Goal: Task Accomplishment & Management: Manage account settings

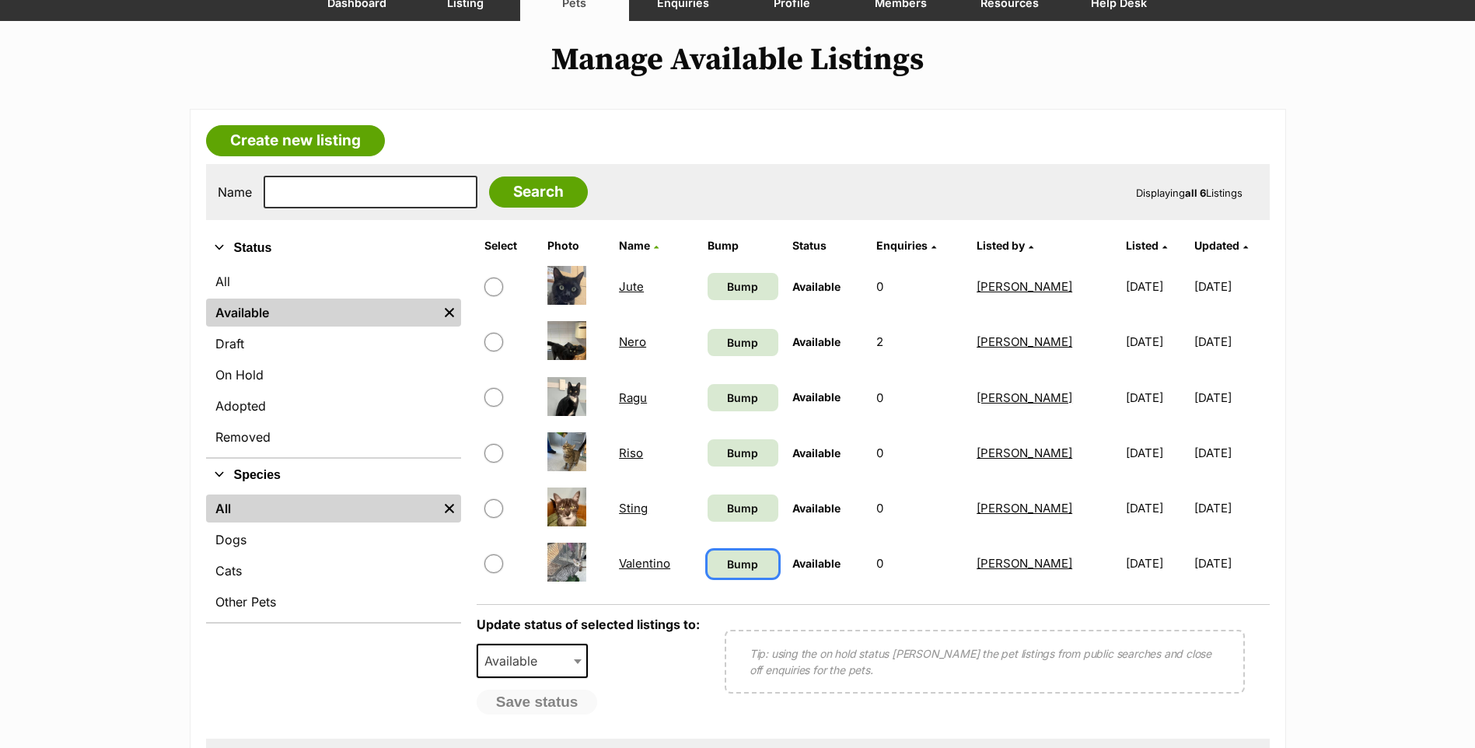
click at [727, 566] on span "Bump" at bounding box center [742, 564] width 31 height 16
click at [730, 513] on span "Bump" at bounding box center [742, 508] width 31 height 16
click at [727, 452] on span "Bump" at bounding box center [742, 453] width 31 height 16
click at [732, 396] on span "Bump" at bounding box center [742, 398] width 31 height 16
click at [729, 349] on span "Bump" at bounding box center [742, 342] width 31 height 16
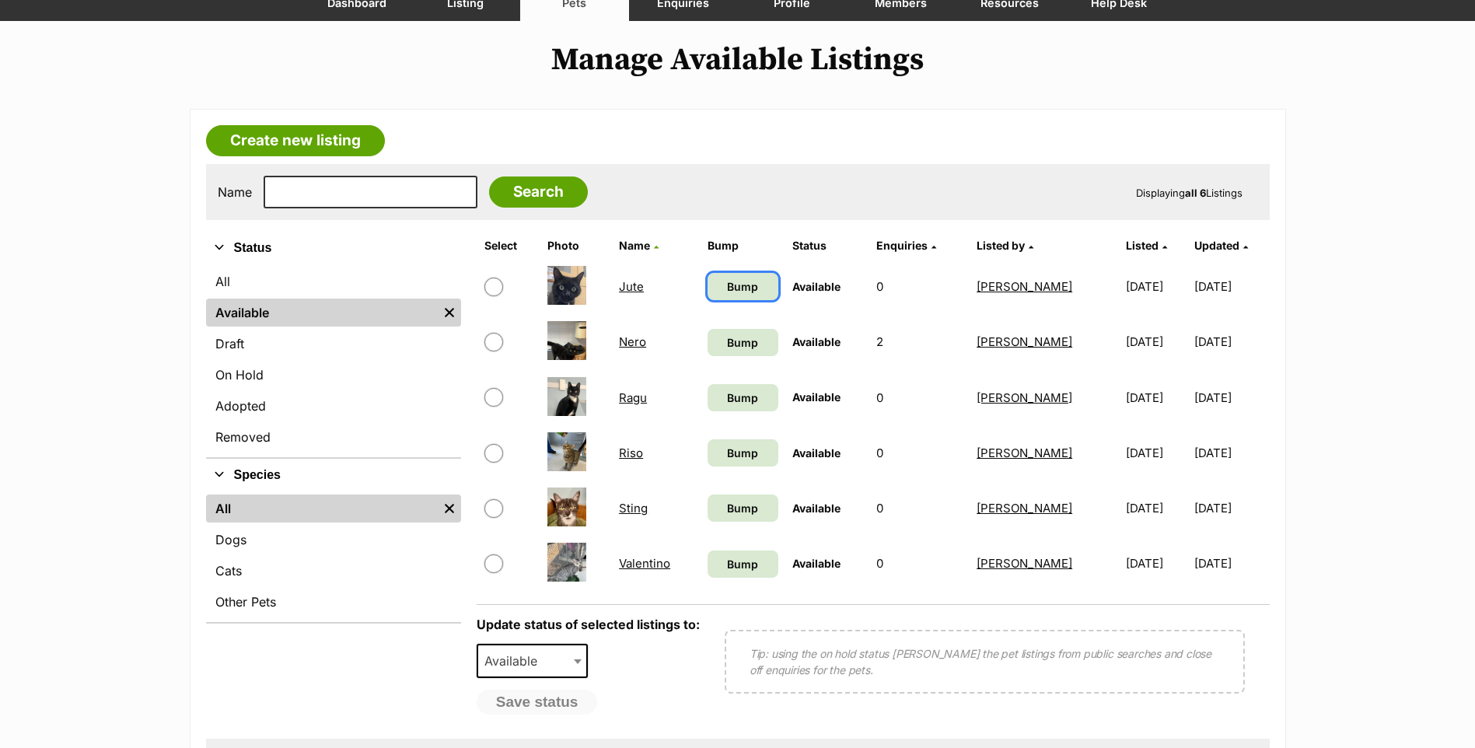
click at [727, 288] on span "Bump" at bounding box center [742, 286] width 31 height 16
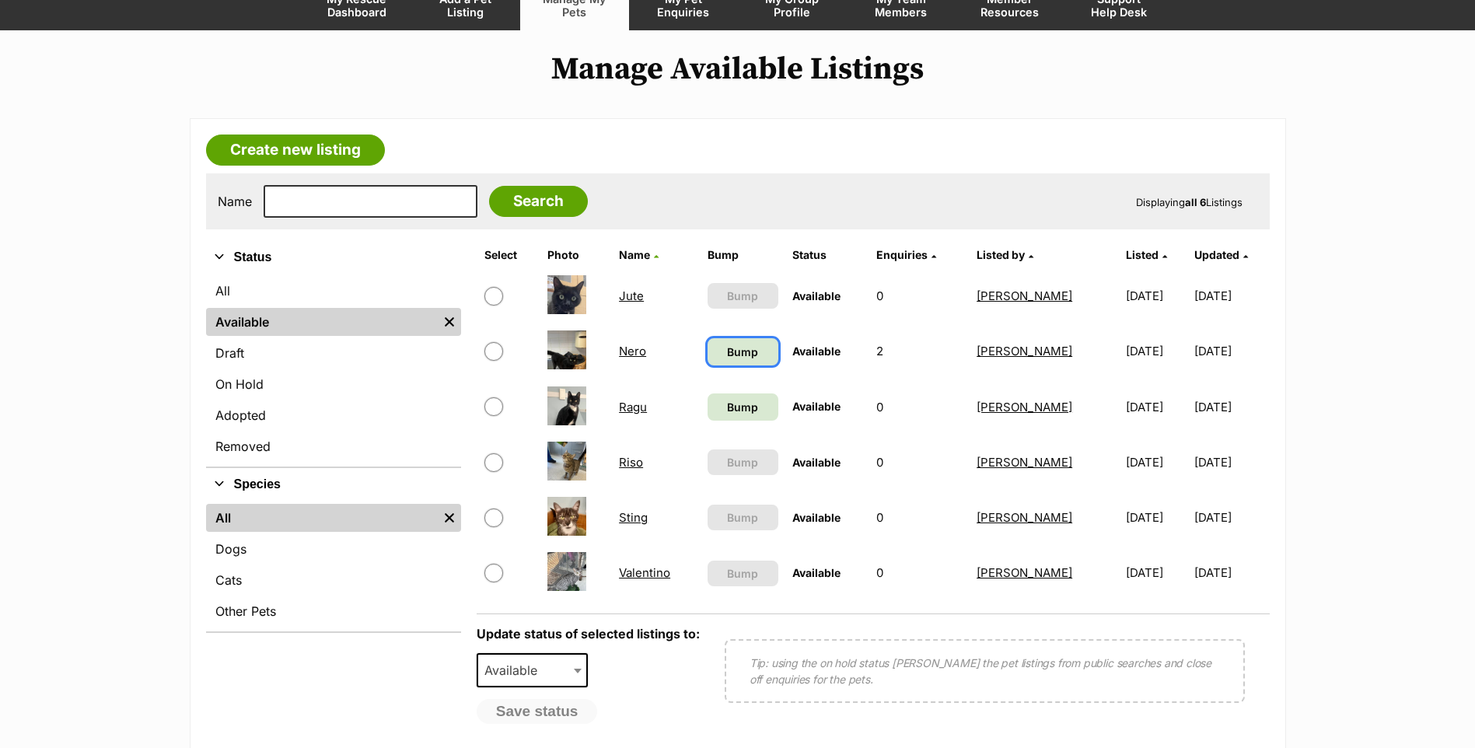
scroll to position [156, 0]
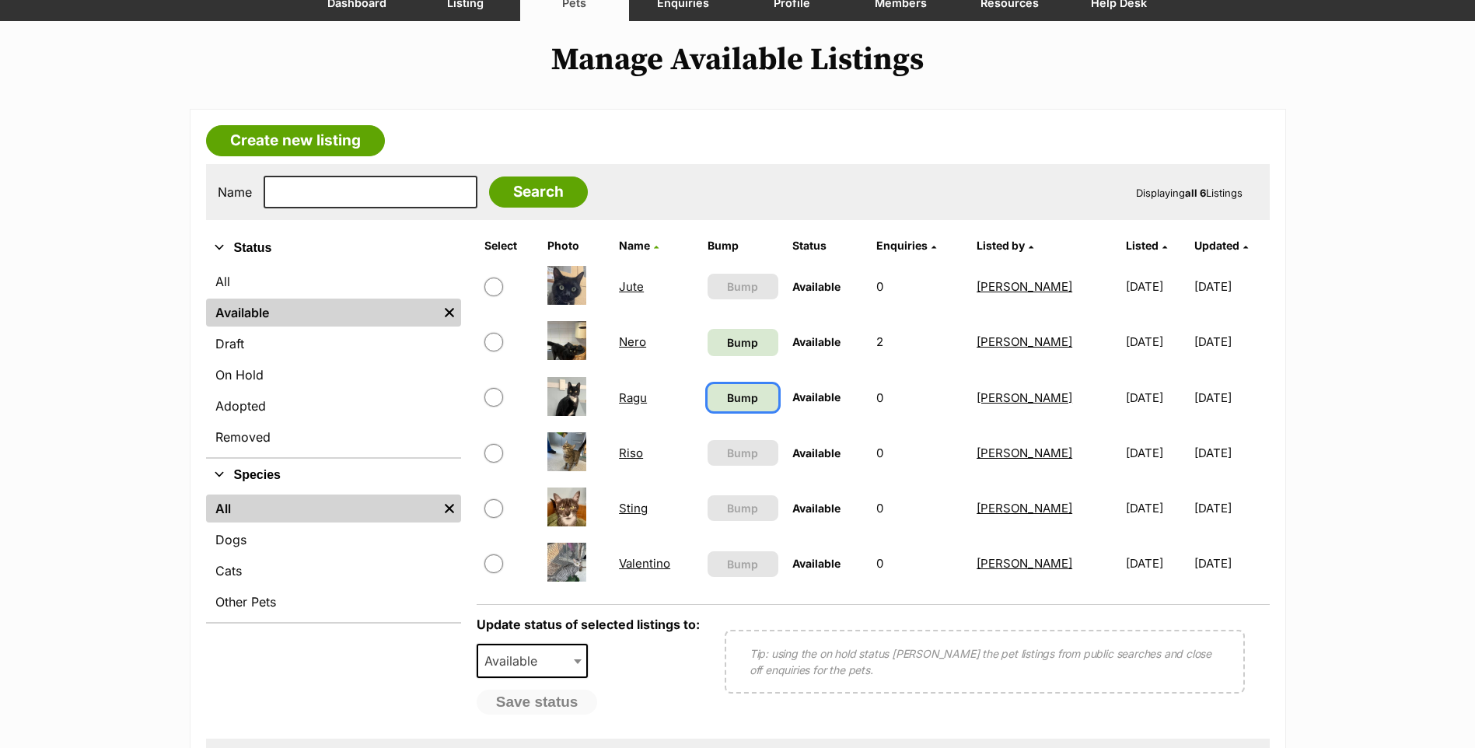
click at [736, 390] on span "Bump" at bounding box center [742, 398] width 31 height 16
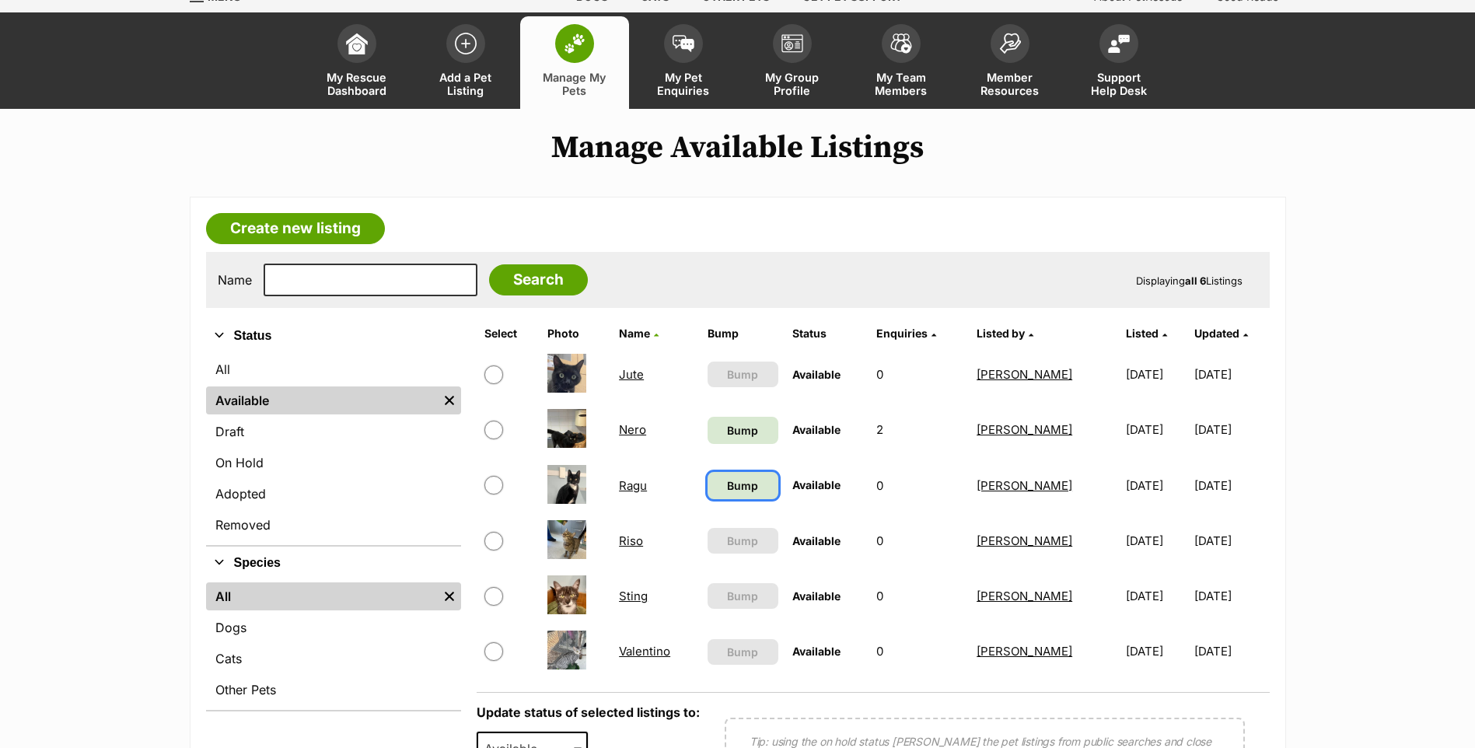
scroll to position [154, 0]
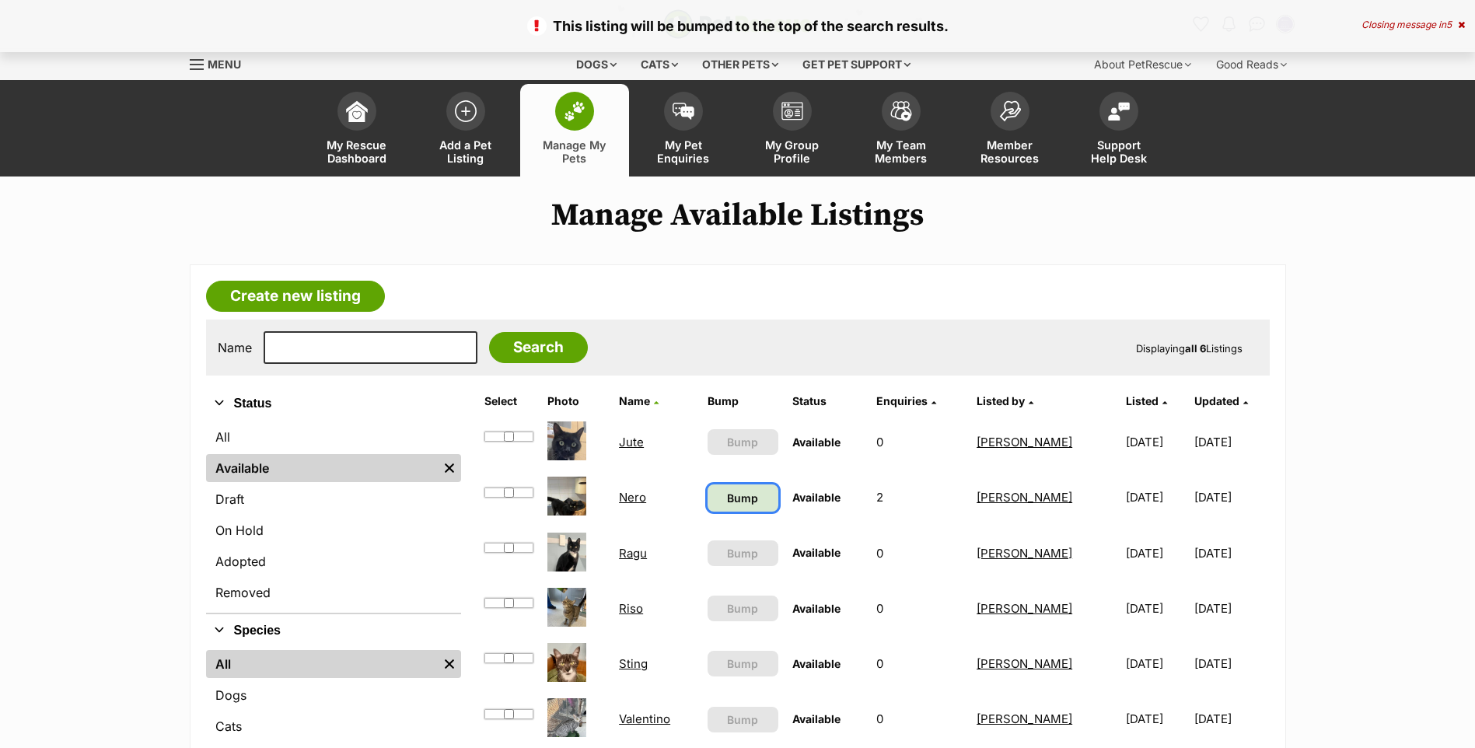
click at [727, 492] on span "Bump" at bounding box center [742, 498] width 31 height 16
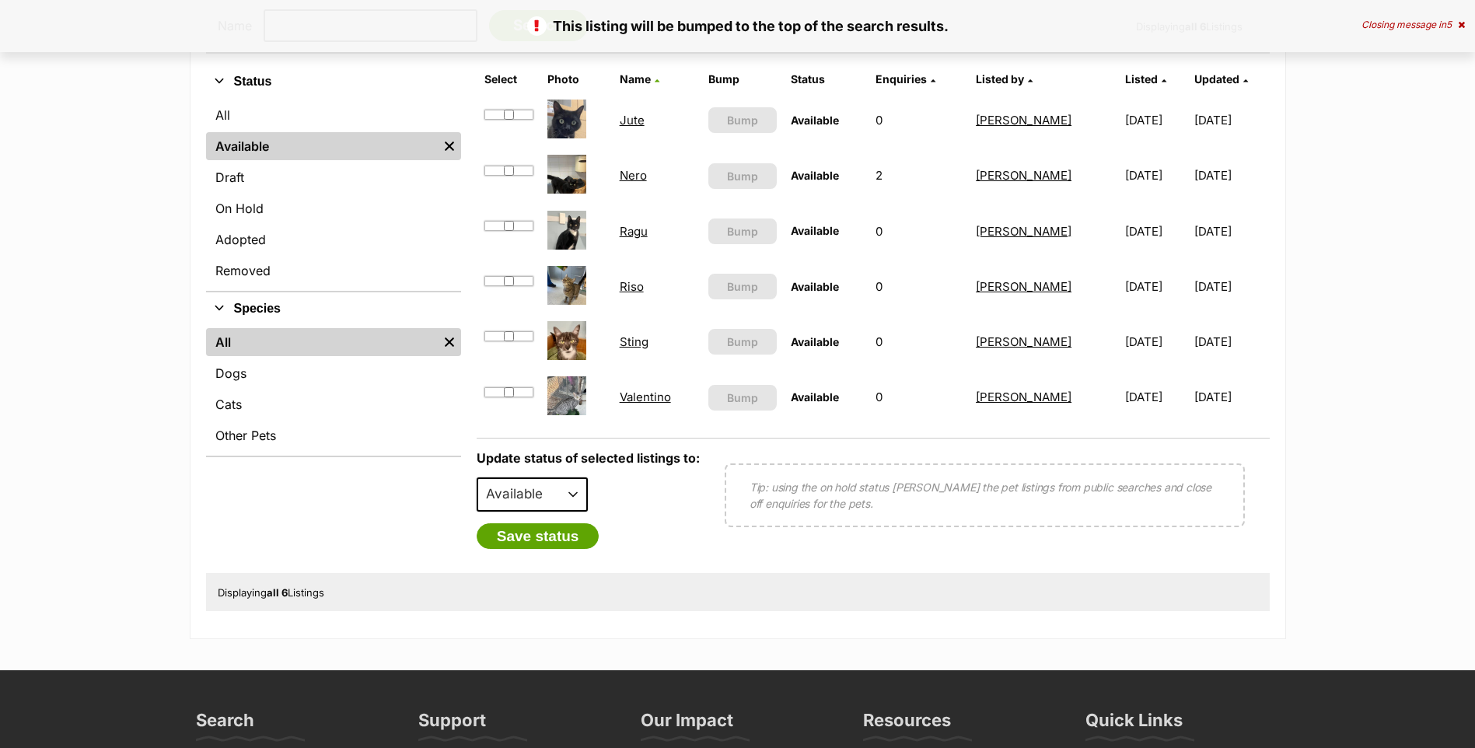
scroll to position [233, 0]
